Goal: Task Accomplishment & Management: Manage account settings

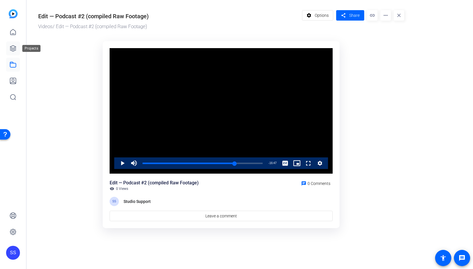
click at [16, 50] on icon at bounding box center [13, 48] width 6 height 6
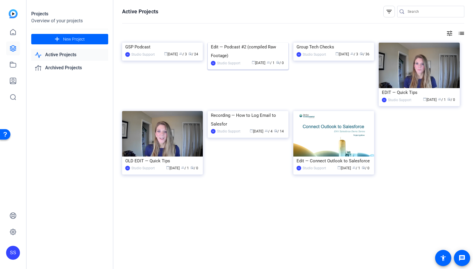
click at [245, 43] on img at bounding box center [248, 43] width 81 height 0
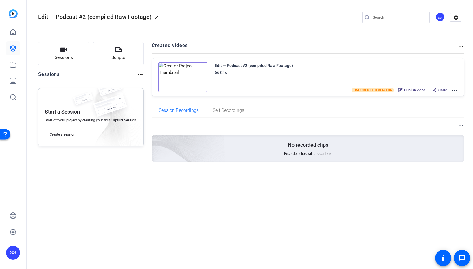
click at [455, 89] on mat-icon "more_horiz" at bounding box center [454, 90] width 7 height 7
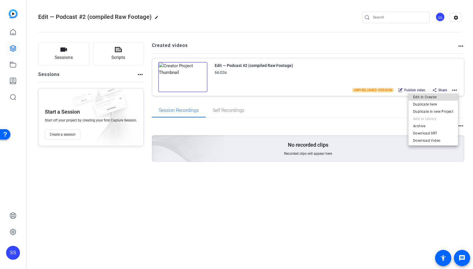
click at [448, 97] on span "Edit in Creator" at bounding box center [433, 96] width 40 height 7
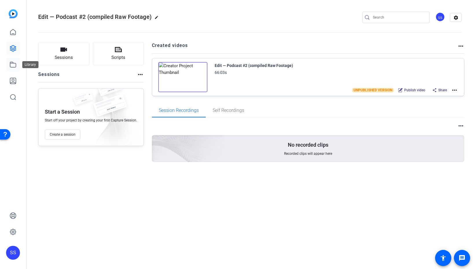
click at [7, 64] on link at bounding box center [13, 65] width 14 height 14
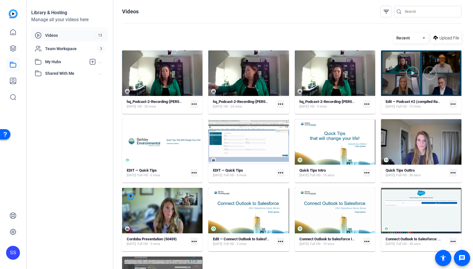
click at [440, 71] on div at bounding box center [421, 73] width 80 height 13
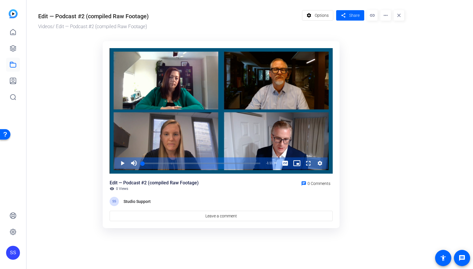
click at [13, 252] on div "SS" at bounding box center [13, 252] width 14 height 14
click at [72, 242] on span at bounding box center [77, 244] width 14 height 14
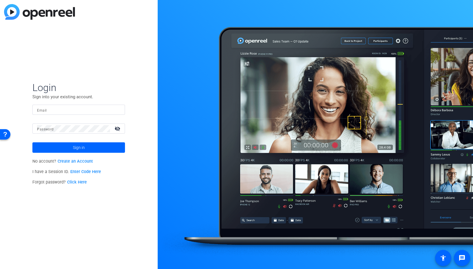
click at [78, 110] on input "Email" at bounding box center [78, 109] width 83 height 7
click at [116, 109] on img at bounding box center [115, 109] width 4 height 7
click at [114, 110] on img at bounding box center [115, 109] width 4 height 7
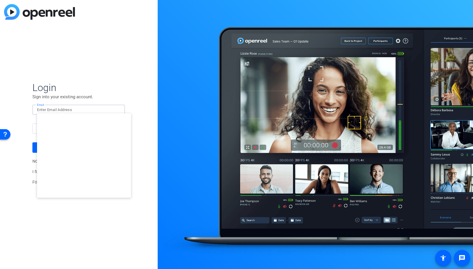
type input "[EMAIL_ADDRESS][DOMAIN_NAME]"
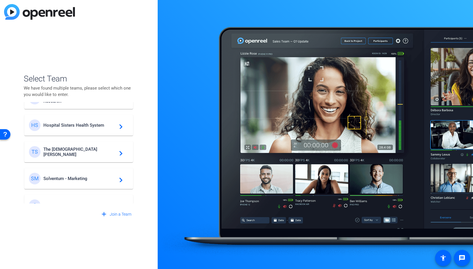
scroll to position [219, 0]
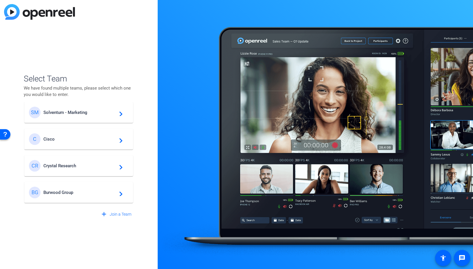
click at [71, 113] on span "Solventum - Marketing" at bounding box center [79, 112] width 72 height 5
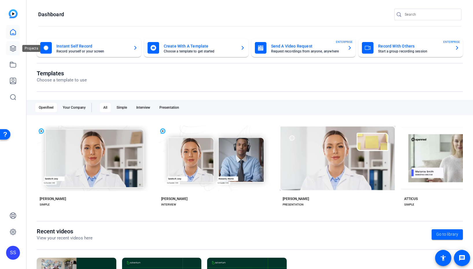
click at [12, 49] on icon at bounding box center [13, 48] width 7 height 7
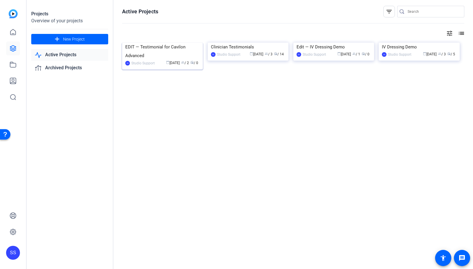
click at [161, 43] on img at bounding box center [162, 43] width 81 height 0
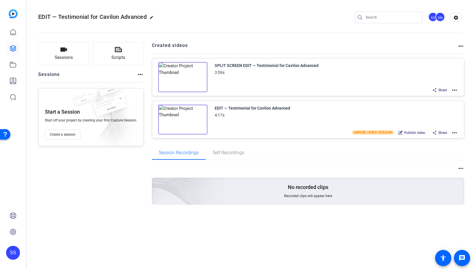
click at [456, 90] on mat-icon "more_horiz" at bounding box center [454, 90] width 7 height 7
click at [442, 95] on span "Edit in Creator" at bounding box center [433, 96] width 40 height 7
click at [16, 66] on link at bounding box center [13, 65] width 14 height 14
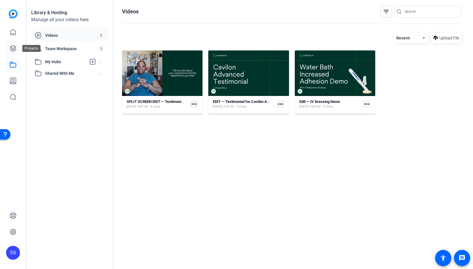
click at [14, 47] on icon at bounding box center [13, 48] width 7 height 7
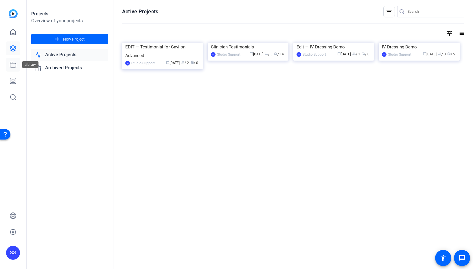
click at [10, 63] on icon at bounding box center [13, 64] width 6 height 5
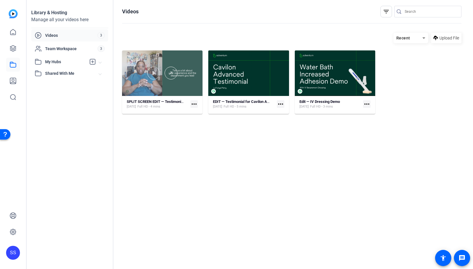
click at [134, 63] on div at bounding box center [162, 72] width 80 height 45
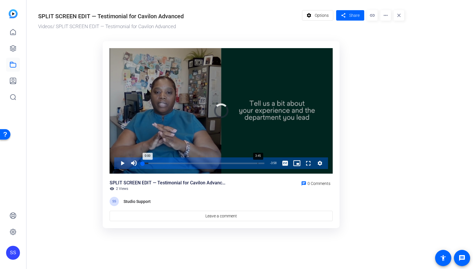
click at [258, 163] on div "3:45" at bounding box center [258, 162] width 0 height 1
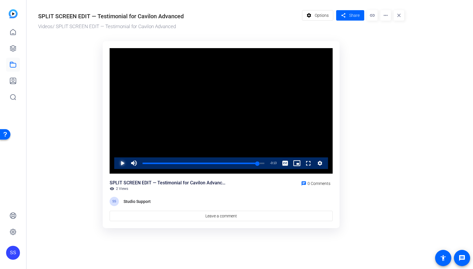
click at [117, 162] on span "Video Player" at bounding box center [117, 163] width 0 height 12
click at [117, 164] on span "Video Player" at bounding box center [117, 163] width 0 height 12
